Goal: Task Accomplishment & Management: Use online tool/utility

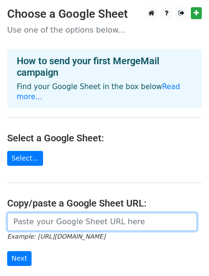
click at [101, 213] on input "url" at bounding box center [102, 222] width 190 height 18
paste input "[URL][DOMAIN_NAME]"
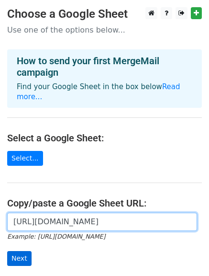
type input "[URL][DOMAIN_NAME]"
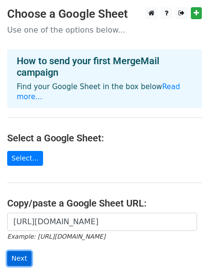
scroll to position [0, 0]
click at [14, 251] on input "Next" at bounding box center [19, 258] width 24 height 15
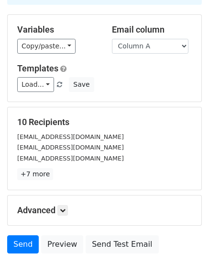
scroll to position [134, 0]
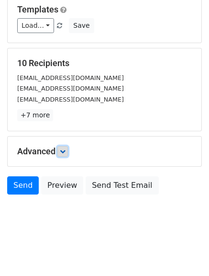
click at [62, 148] on icon at bounding box center [63, 151] width 6 height 6
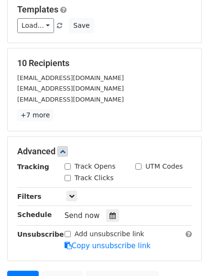
click at [67, 171] on div "Track Opens" at bounding box center [90, 166] width 51 height 10
click at [67, 176] on input "Track Clicks" at bounding box center [68, 178] width 6 height 6
checkbox input "true"
click at [68, 162] on div "Track Opens" at bounding box center [90, 166] width 51 height 10
click at [68, 169] on input "Track Opens" at bounding box center [68, 166] width 6 height 6
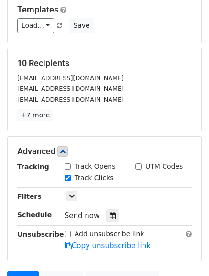
checkbox input "true"
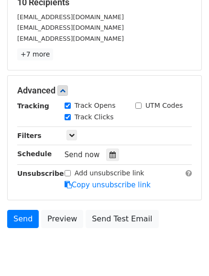
scroll to position [195, 0]
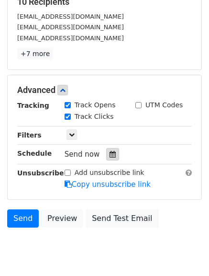
click at [114, 156] on div at bounding box center [112, 154] width 13 height 12
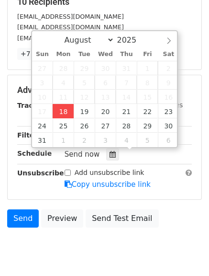
type input "2025-08-18 13:12"
type input "01"
type input "12"
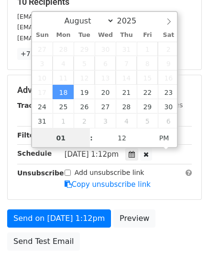
scroll to position [0, 0]
type input "2025-08-18 13:12"
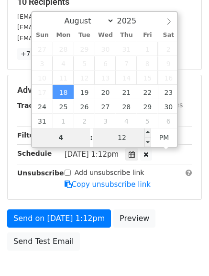
type input "4"
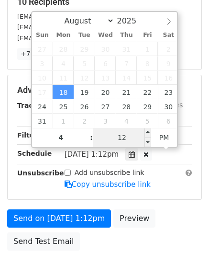
type input "2025-08-18 16:12"
type input "04"
click at [129, 137] on input "12" at bounding box center [122, 137] width 58 height 19
type input "00"
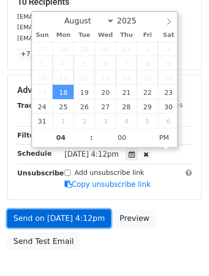
type input "2025-08-18 16:00"
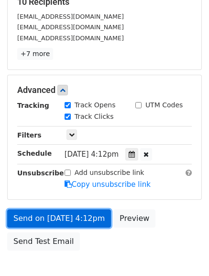
click at [43, 213] on link "Send on Aug 18 at 4:12pm" at bounding box center [59, 218] width 104 height 18
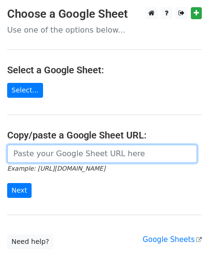
click at [100, 152] on input "url" at bounding box center [102, 154] width 190 height 18
type input "[URL][DOMAIN_NAME]"
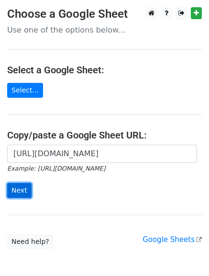
click at [20, 192] on input "Next" at bounding box center [19, 190] width 24 height 15
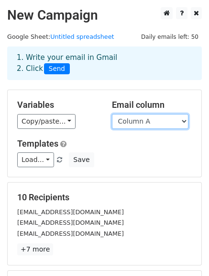
click at [180, 127] on select "Column A Column B Column C" at bounding box center [150, 121] width 77 height 15
select select "Column B"
click at [112, 114] on select "Column A Column B Column C" at bounding box center [150, 121] width 77 height 15
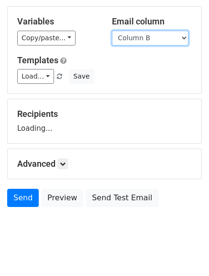
scroll to position [96, 0]
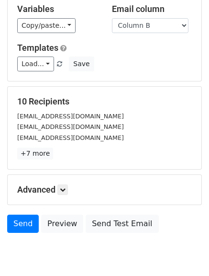
click at [63, 150] on p "+7 more" at bounding box center [104, 154] width 175 height 12
click at [66, 191] on icon at bounding box center [63, 190] width 6 height 6
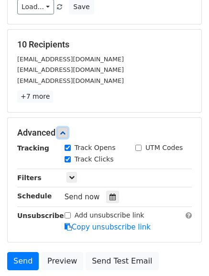
scroll to position [154, 0]
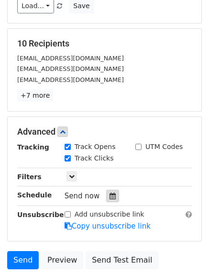
click at [112, 200] on div at bounding box center [112, 196] width 13 height 12
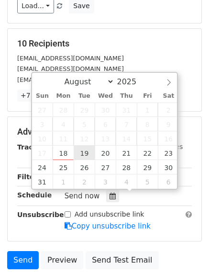
type input "2025-08-19 12:00"
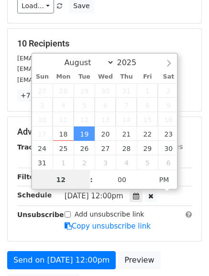
scroll to position [0, 0]
type input "5"
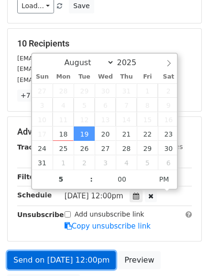
type input "2025-08-19 17:00"
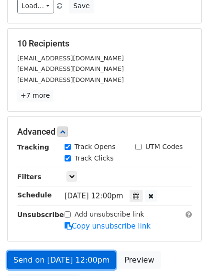
click at [60, 260] on link "Send on Aug 19 at 12:00pm" at bounding box center [61, 260] width 109 height 18
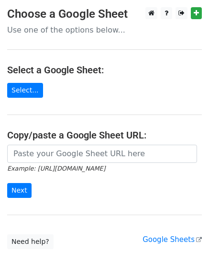
click at [76, 165] on small "Example: [URL][DOMAIN_NAME]" at bounding box center [56, 168] width 98 height 7
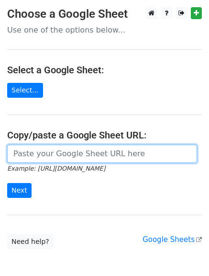
click at [82, 160] on input "url" at bounding box center [102, 154] width 190 height 18
type input "[URL][DOMAIN_NAME]"
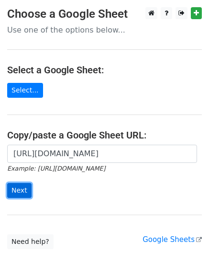
click at [19, 188] on input "Next" at bounding box center [19, 190] width 24 height 15
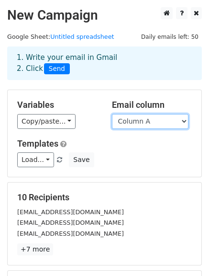
click at [185, 119] on select "Column A Column B Column C" at bounding box center [150, 121] width 77 height 15
select select "Column C"
click at [112, 114] on select "Column A Column B Column C" at bounding box center [150, 121] width 77 height 15
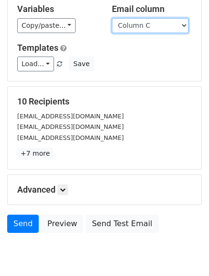
scroll to position [117, 0]
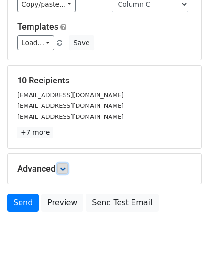
click at [66, 168] on icon at bounding box center [63, 169] width 6 height 6
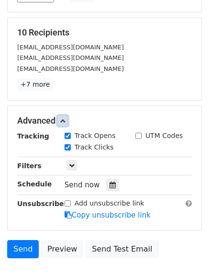
scroll to position [167, 0]
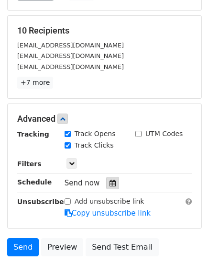
click at [106, 179] on div at bounding box center [112, 183] width 13 height 12
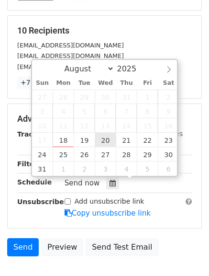
type input "2025-08-20 12:00"
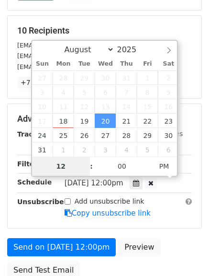
type input "6"
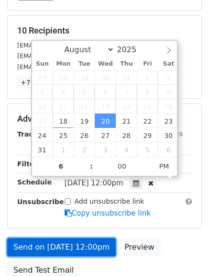
type input "2025-08-20 18:00"
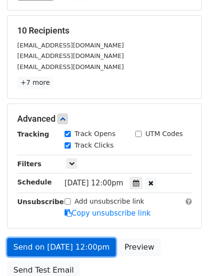
click at [53, 245] on link "Send on Aug 20 at 12:00pm" at bounding box center [61, 247] width 109 height 18
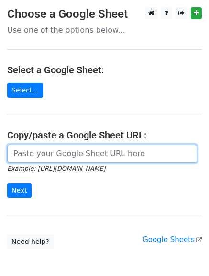
click at [113, 156] on input "url" at bounding box center [102, 154] width 190 height 18
type input "https://docs.google.com/spreadsheets/d/1RlGWRNcyhbVossCj9lwHqoBt_L7LZRYqa84ICDf…"
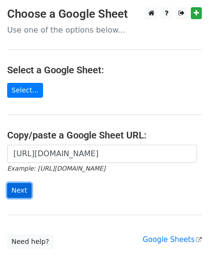
click at [15, 188] on input "Next" at bounding box center [19, 190] width 24 height 15
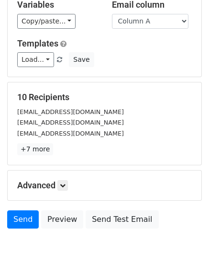
scroll to position [134, 0]
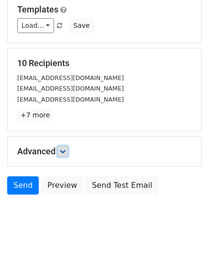
click at [65, 152] on icon at bounding box center [63, 151] width 6 height 6
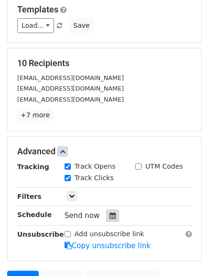
click at [110, 218] on icon at bounding box center [113, 215] width 6 height 7
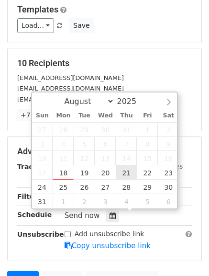
type input "2025-08-21 12:00"
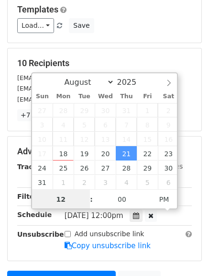
scroll to position [0, 0]
type input "7"
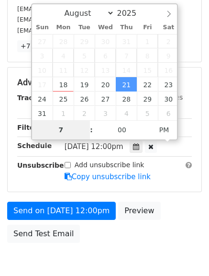
scroll to position [204, 0]
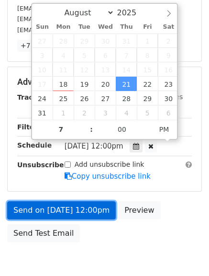
type input "2025-08-21 19:00"
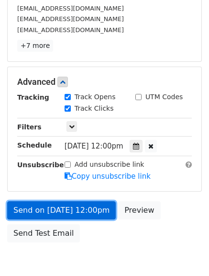
click at [51, 213] on link "Send on Aug 21 at 12:00pm" at bounding box center [61, 210] width 109 height 18
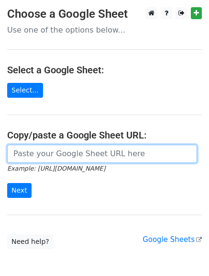
click at [113, 159] on input "url" at bounding box center [102, 154] width 190 height 18
type input "[URL][DOMAIN_NAME]"
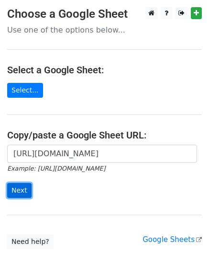
click at [21, 191] on input "Next" at bounding box center [19, 190] width 24 height 15
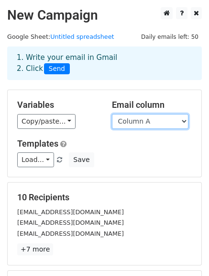
click at [180, 119] on select "Column A Column B Column C" at bounding box center [150, 121] width 77 height 15
select select "Column B"
click at [112, 114] on select "Column A Column B Column C" at bounding box center [150, 121] width 77 height 15
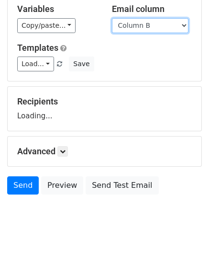
scroll to position [114, 0]
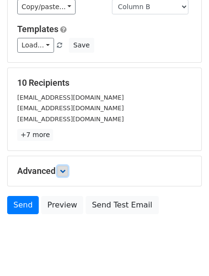
click at [65, 172] on icon at bounding box center [63, 171] width 6 height 6
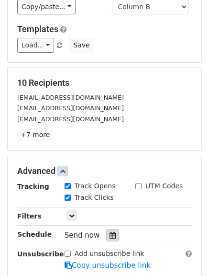
click at [111, 240] on div at bounding box center [112, 235] width 13 height 12
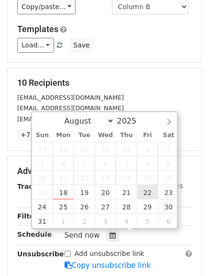
type input "2025-08-22 12:00"
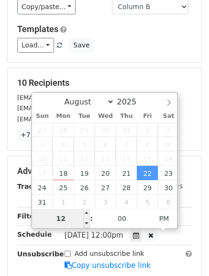
type input "8"
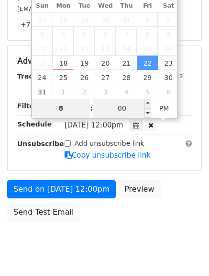
scroll to position [225, 0]
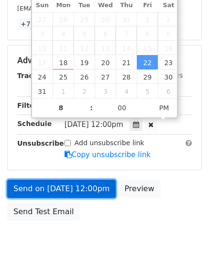
type input "2025-08-22 20:00"
click at [71, 184] on link "Send on Aug 22 at 12:00pm" at bounding box center [61, 189] width 109 height 18
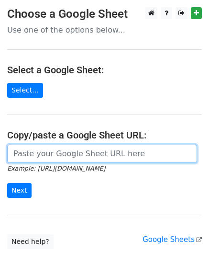
click at [93, 157] on input "url" at bounding box center [102, 154] width 190 height 18
type input "[URL][DOMAIN_NAME]"
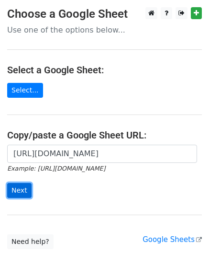
click at [27, 188] on input "Next" at bounding box center [19, 190] width 24 height 15
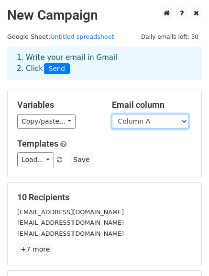
click at [161, 125] on select "Column A Column B Column C" at bounding box center [150, 121] width 77 height 15
select select "Column C"
click at [112, 114] on select "Column A Column B Column C" at bounding box center [150, 121] width 77 height 15
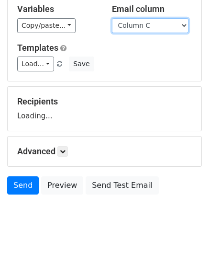
scroll to position [134, 0]
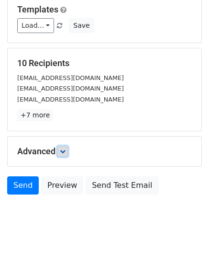
click at [66, 152] on icon at bounding box center [63, 151] width 6 height 6
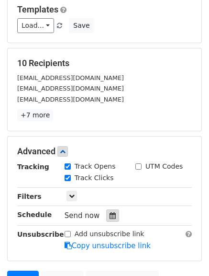
click at [110, 216] on icon at bounding box center [113, 215] width 6 height 7
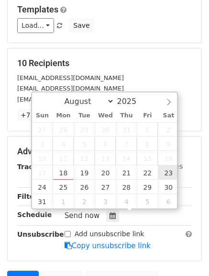
type input "[DATE] 12:00"
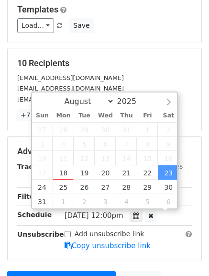
scroll to position [0, 0]
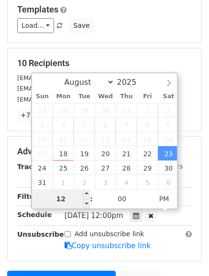
type input "9"
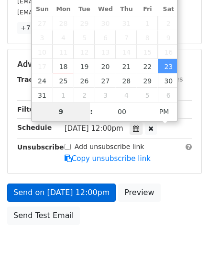
scroll to position [222, 0]
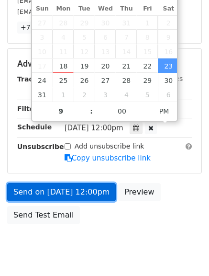
type input "[DATE] 21:00"
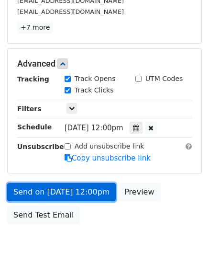
click at [55, 188] on link "Send on [DATE] 12:00pm" at bounding box center [61, 192] width 109 height 18
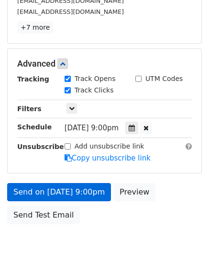
scroll to position [213, 0]
